Goal: Information Seeking & Learning: Learn about a topic

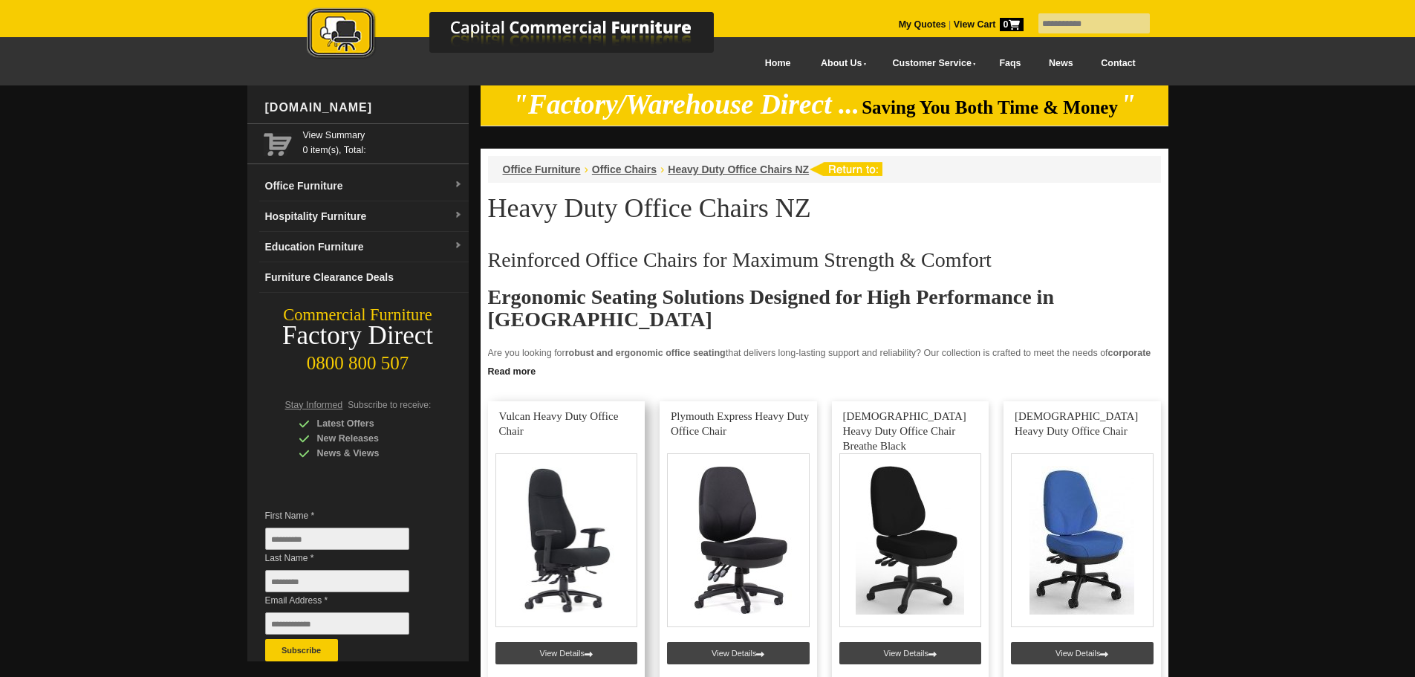
click at [563, 429] on link at bounding box center [566, 543] width 157 height 285
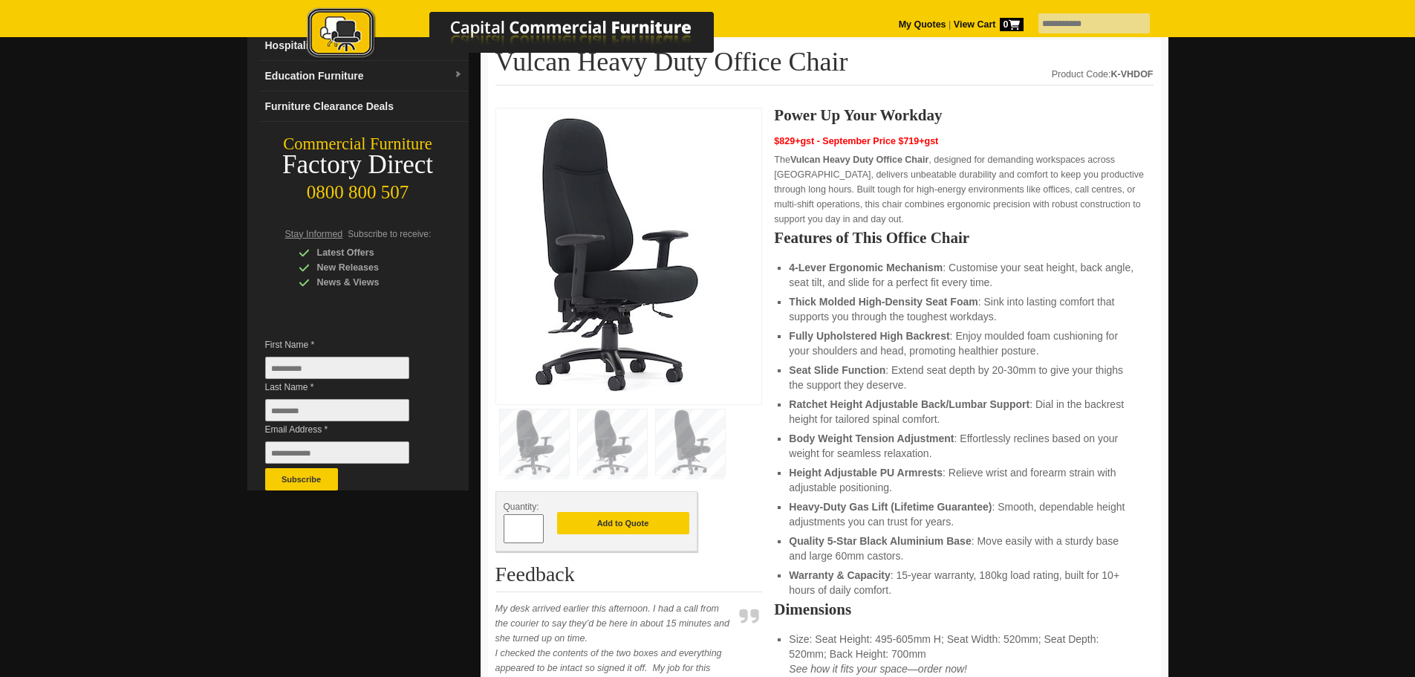
scroll to position [182, 0]
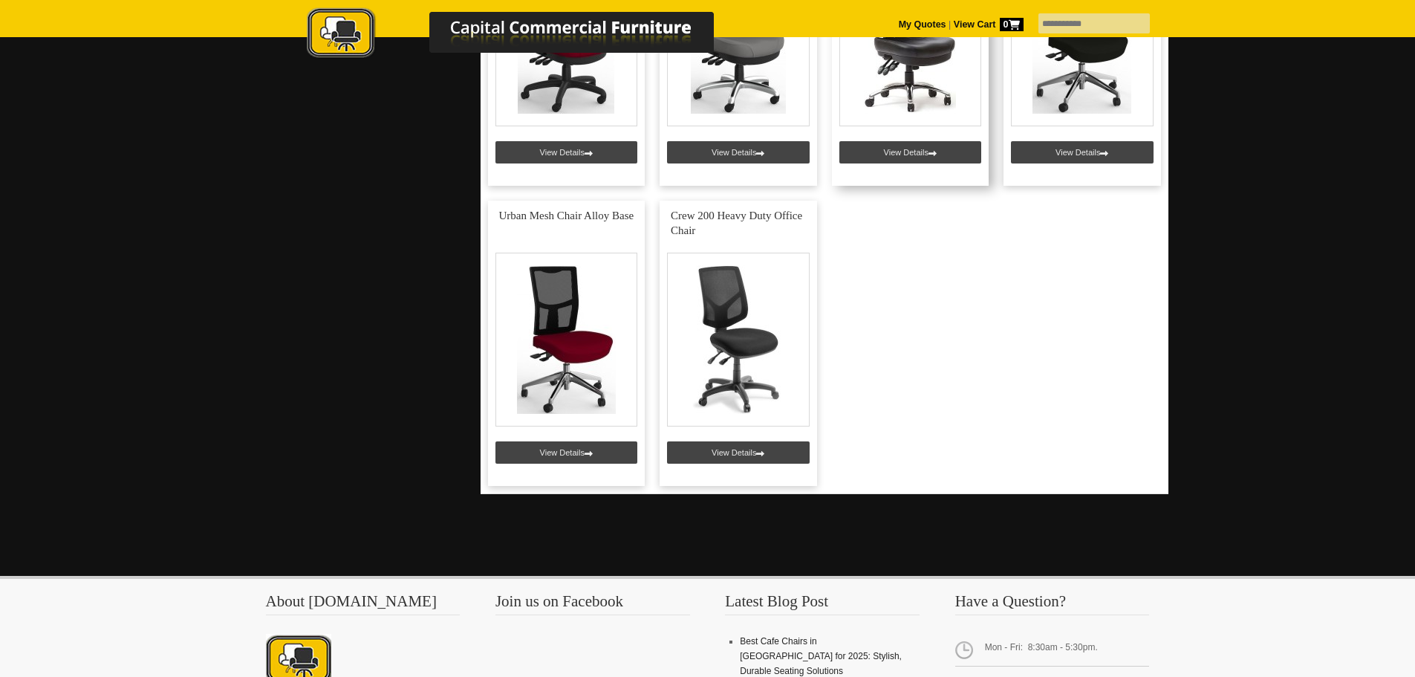
scroll to position [808, 0]
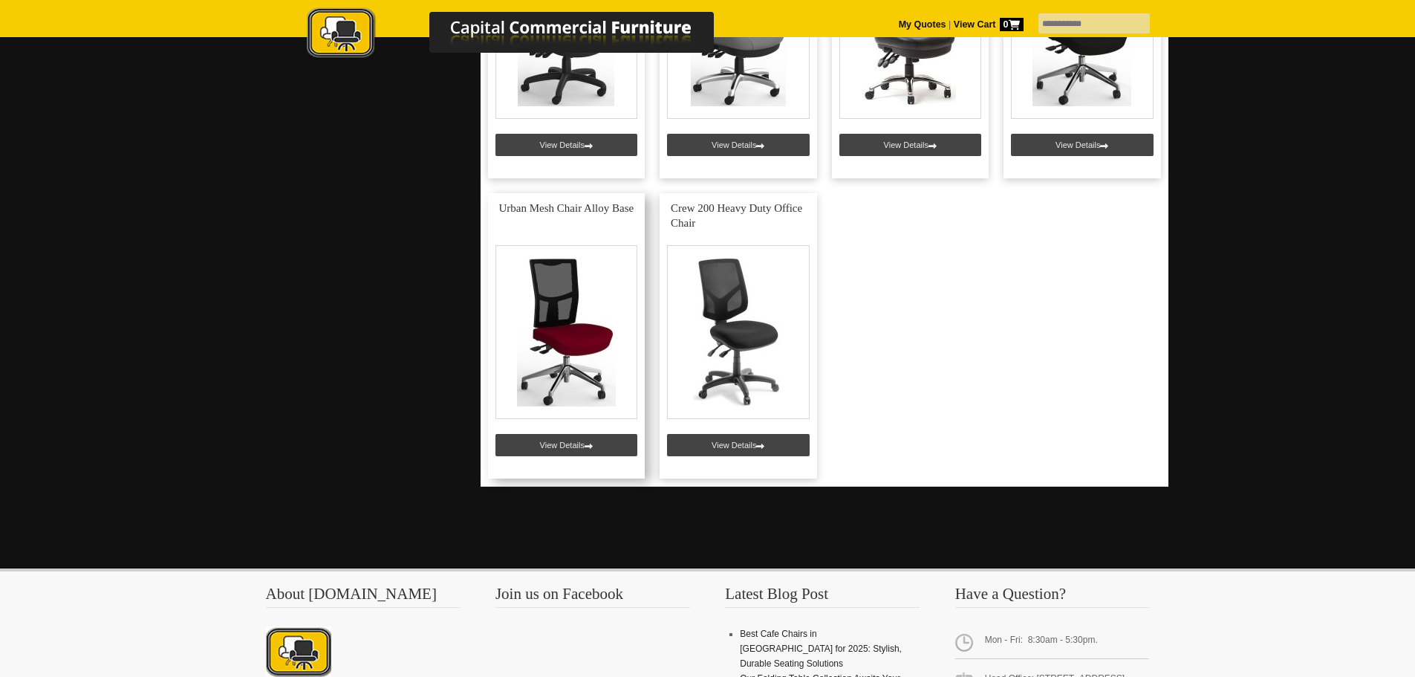
click at [596, 308] on link at bounding box center [566, 335] width 157 height 285
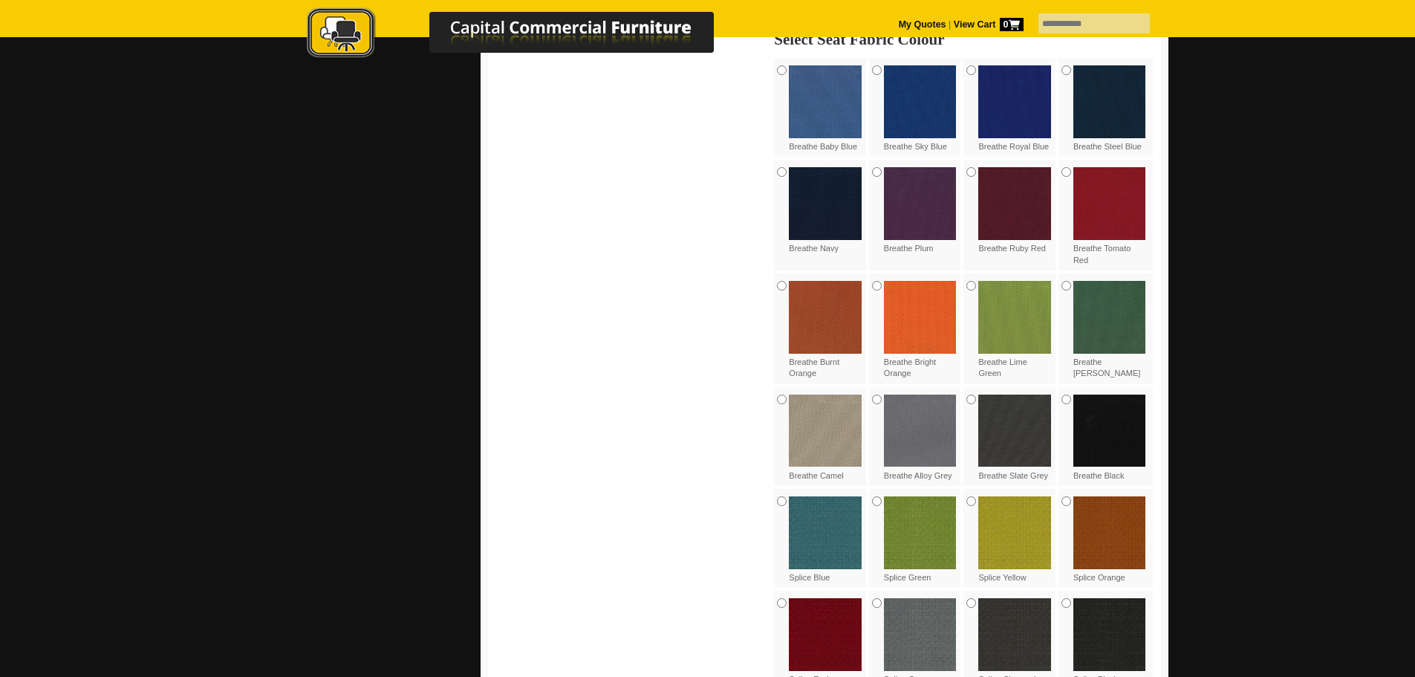
scroll to position [1112, 0]
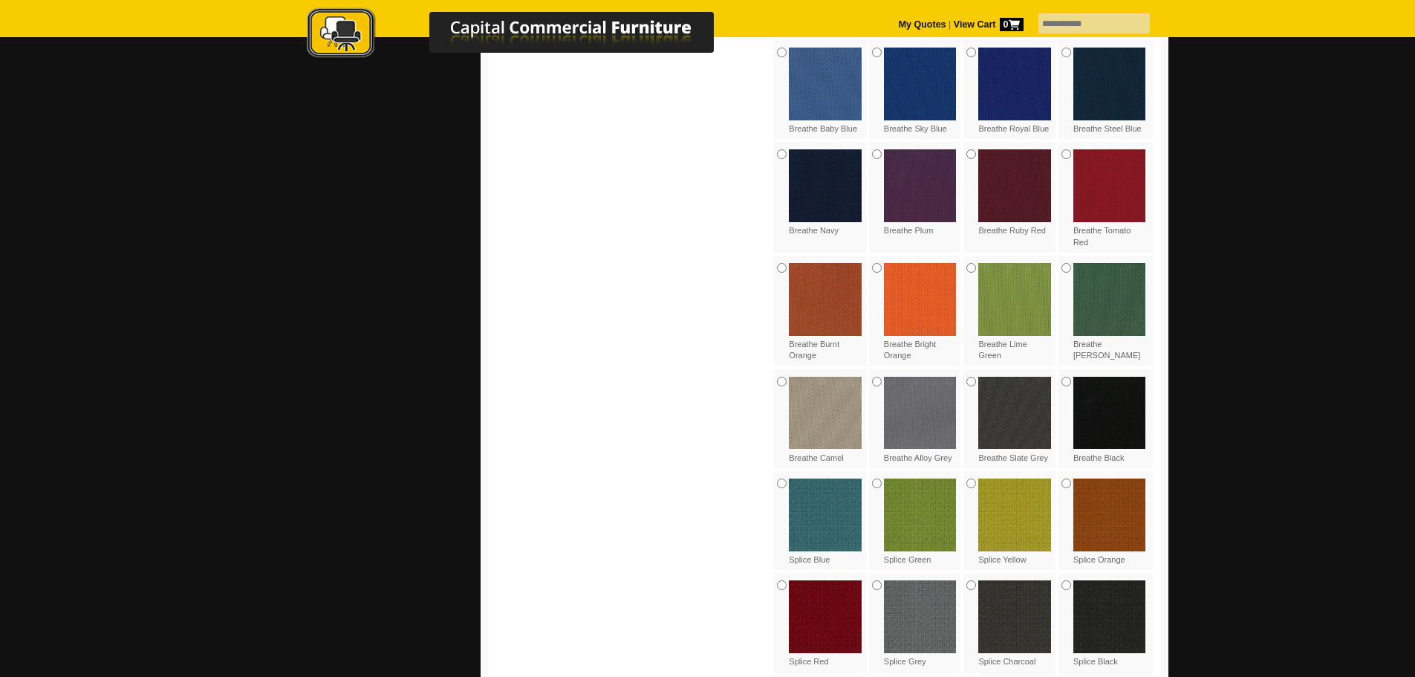
click at [1076, 382] on img at bounding box center [1109, 413] width 73 height 73
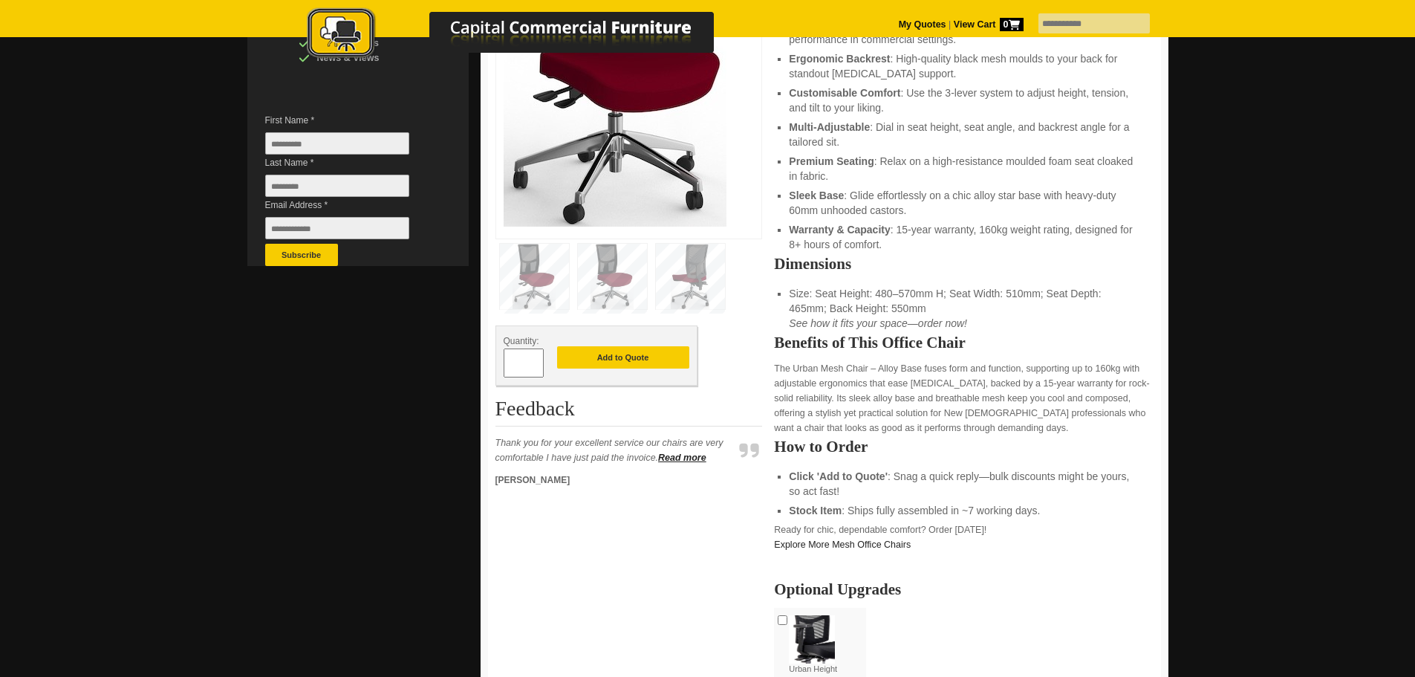
scroll to position [414, 0]
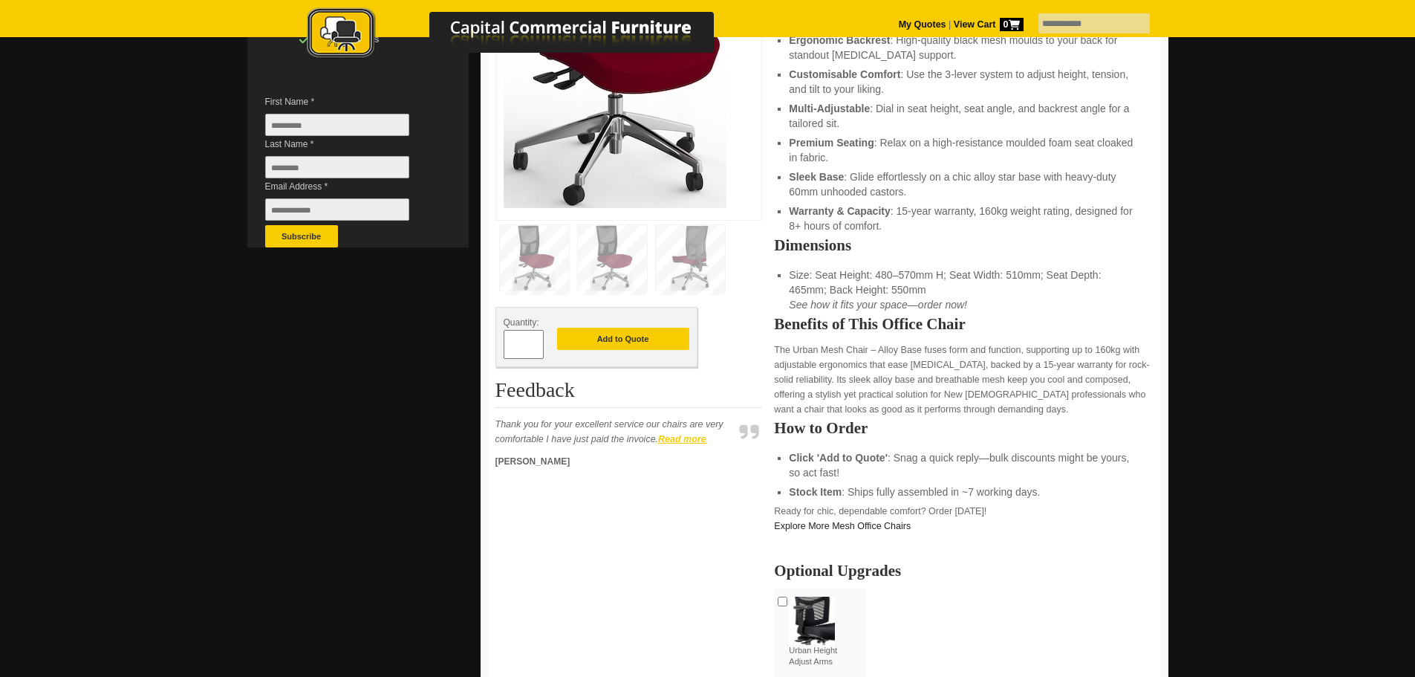
click at [684, 443] on strong "Read more" at bounding box center [682, 439] width 48 height 10
